Goal: Task Accomplishment & Management: Manage account settings

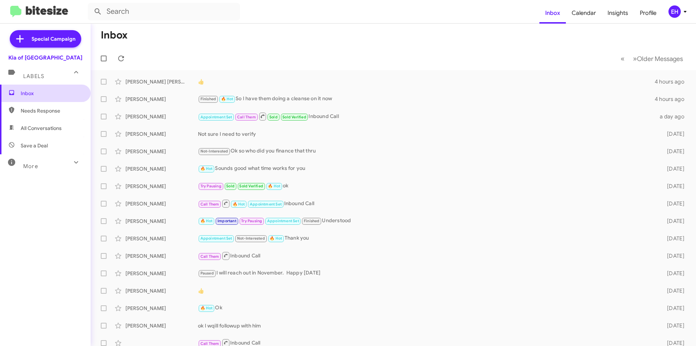
click at [32, 100] on span "Inbox" at bounding box center [45, 92] width 91 height 17
click at [33, 112] on span "Needs Response" at bounding box center [52, 110] width 62 height 7
type input "in:needs-response"
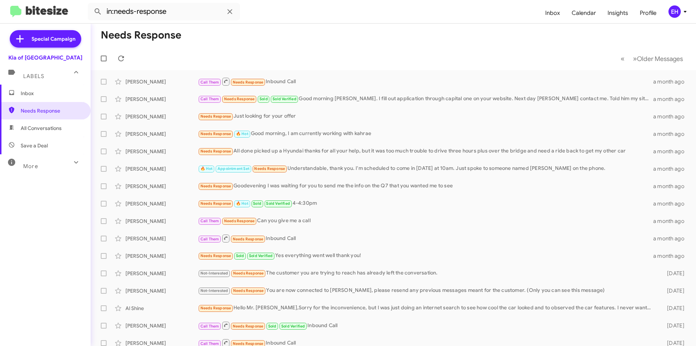
click at [36, 93] on span "Inbox" at bounding box center [52, 93] width 62 height 7
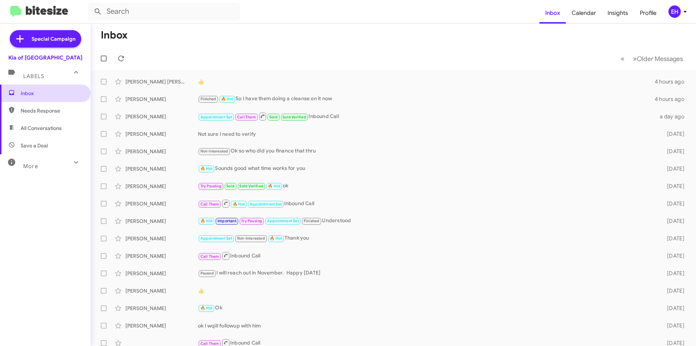
click at [32, 91] on span "Inbox" at bounding box center [52, 93] width 62 height 7
click at [30, 94] on span "Inbox" at bounding box center [52, 93] width 62 height 7
click at [34, 89] on span "Inbox" at bounding box center [45, 92] width 91 height 17
click at [29, 73] on span "Labels" at bounding box center [33, 76] width 21 height 7
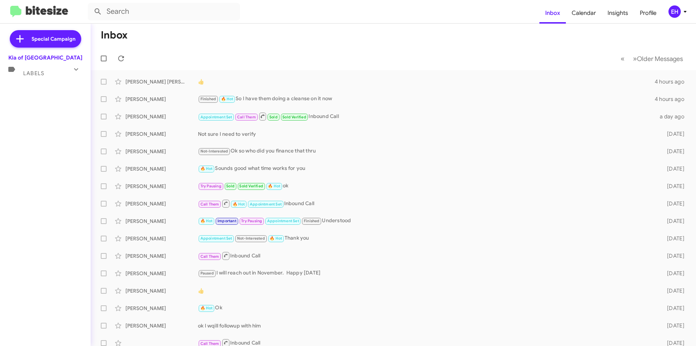
click at [34, 70] on span "Labels" at bounding box center [33, 73] width 21 height 7
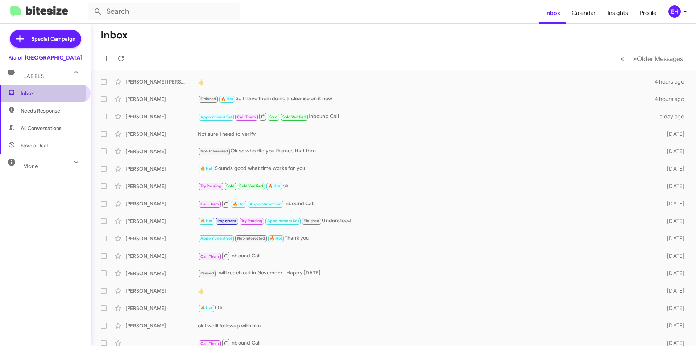
click at [31, 93] on span "Inbox" at bounding box center [52, 93] width 62 height 7
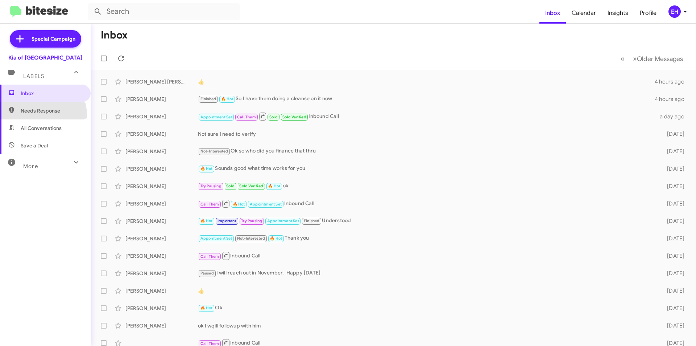
click at [35, 115] on span "Needs Response" at bounding box center [45, 110] width 91 height 17
type input "in:needs-response"
